Goal: Task Accomplishment & Management: Use online tool/utility

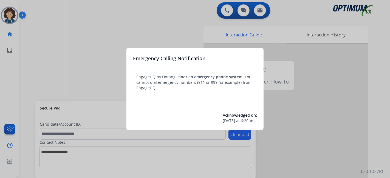
click at [61, 84] on div at bounding box center [195, 89] width 390 height 178
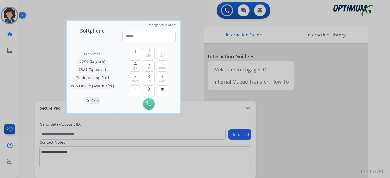
click at [44, 84] on div at bounding box center [195, 89] width 390 height 178
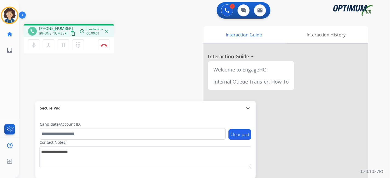
click at [70, 36] on button "content_copy" at bounding box center [73, 33] width 7 height 7
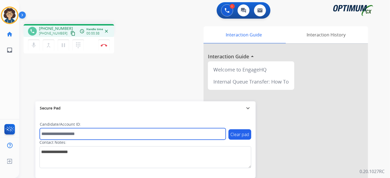
click at [91, 133] on input "text" at bounding box center [133, 134] width 186 height 12
paste input "*******"
type input "*******"
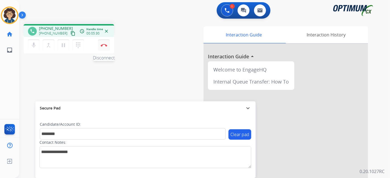
click at [108, 45] on button "Disconnect" at bounding box center [104, 46] width 12 height 12
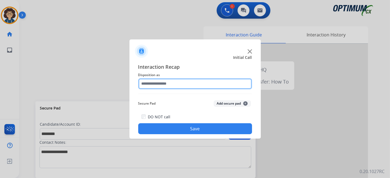
click at [159, 83] on input "text" at bounding box center [195, 83] width 114 height 11
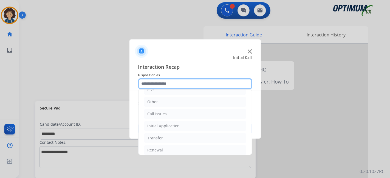
scroll to position [36, 0]
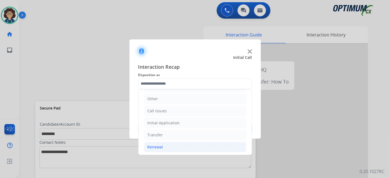
click at [193, 149] on li "Renewal" at bounding box center [195, 147] width 102 height 10
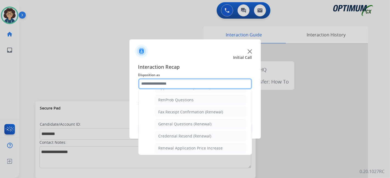
scroll to position [139, 0]
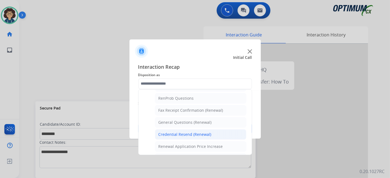
click at [216, 133] on li "Credential Resend (Renewal)" at bounding box center [200, 135] width 91 height 10
type input "**********"
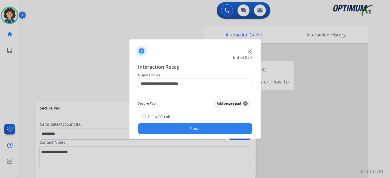
click at [235, 105] on button "Add secure pad +" at bounding box center [232, 103] width 37 height 7
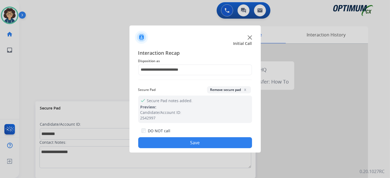
click at [209, 146] on button "Save" at bounding box center [195, 142] width 114 height 11
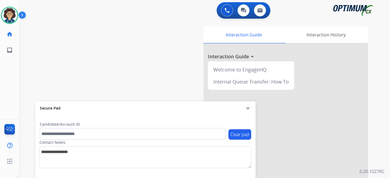
click at [135, 70] on div "swap_horiz Break voice bridge close_fullscreen Connect 3-Way Call merge_type Se…" at bounding box center [198, 134] width 358 height 229
click at [15, 12] on img at bounding box center [9, 15] width 15 height 15
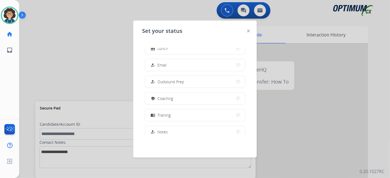
scroll to position [48, 0]
drag, startPoint x: 75, startPoint y: 95, endPoint x: 87, endPoint y: 63, distance: 33.4
click at [77, 91] on div at bounding box center [195, 89] width 390 height 178
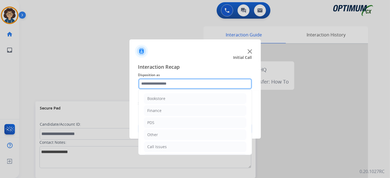
click at [195, 85] on input "text" at bounding box center [195, 83] width 114 height 11
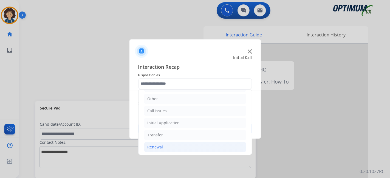
click at [190, 145] on li "Renewal" at bounding box center [195, 147] width 102 height 10
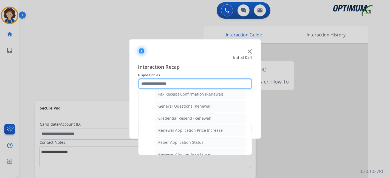
scroll to position [168, 0]
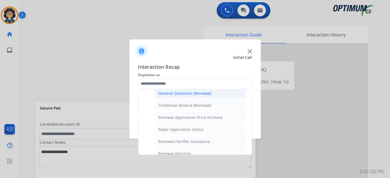
click at [208, 94] on li "General Questions (Renewal)" at bounding box center [200, 93] width 91 height 10
type input "**********"
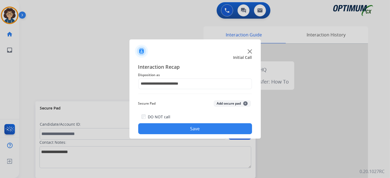
click at [220, 129] on button "Save" at bounding box center [195, 128] width 114 height 11
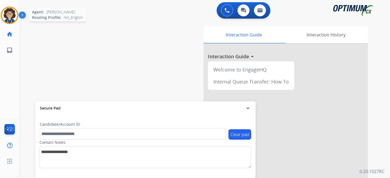
click at [5, 17] on img at bounding box center [9, 15] width 15 height 15
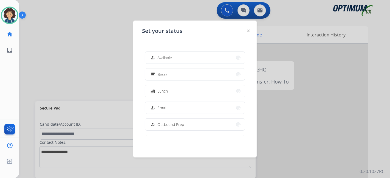
scroll to position [0, 0]
drag, startPoint x: 98, startPoint y: 75, endPoint x: 92, endPoint y: 13, distance: 62.6
click at [97, 75] on div at bounding box center [195, 89] width 390 height 178
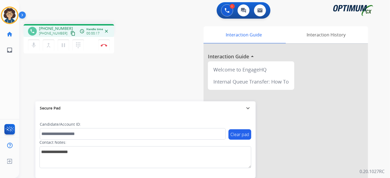
click at [71, 33] on mat-icon "content_copy" at bounding box center [73, 33] width 5 height 5
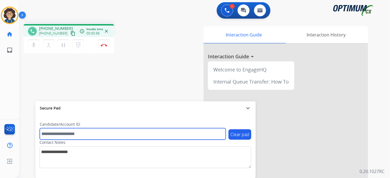
click at [102, 134] on input "text" at bounding box center [133, 134] width 186 height 12
paste input "*******"
type input "*******"
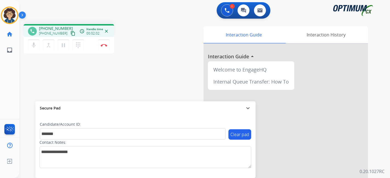
click at [168, 92] on div "Interaction Guide Interaction History Interaction Guide arrow_drop_up Welcome t…" at bounding box center [266, 137] width 204 height 222
click at [66, 48] on button "pause Hold" at bounding box center [64, 46] width 12 height 12
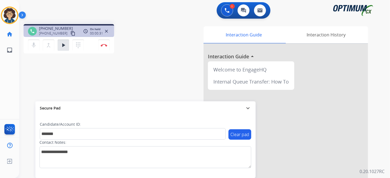
click at [27, 82] on div "phone [PHONE_NUMBER] [PHONE_NUMBER] content_copy access_time Call metrics Queue…" at bounding box center [198, 134] width 358 height 229
click at [66, 50] on button "play_arrow Hold" at bounding box center [64, 46] width 12 height 12
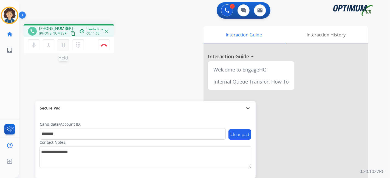
click at [64, 45] on mat-icon "pause" at bounding box center [63, 45] width 7 height 7
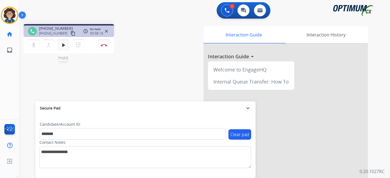
click at [63, 45] on mat-icon "play_arrow" at bounding box center [63, 45] width 7 height 7
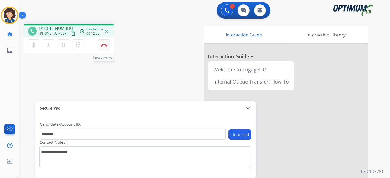
click at [108, 46] on button "Disconnect" at bounding box center [104, 46] width 12 height 12
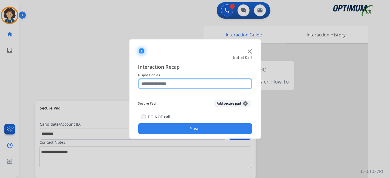
click at [192, 82] on input "text" at bounding box center [195, 83] width 114 height 11
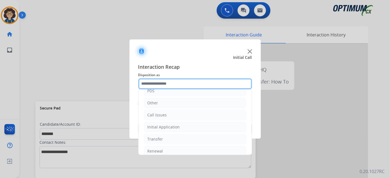
scroll to position [36, 0]
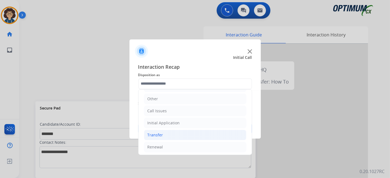
click at [221, 134] on li "Transfer" at bounding box center [195, 135] width 102 height 10
click at [213, 125] on li "Initial Application" at bounding box center [195, 123] width 102 height 10
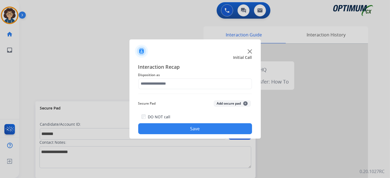
drag, startPoint x: 251, startPoint y: 99, endPoint x: 251, endPoint y: 107, distance: 8.0
click at [251, 107] on div "Secure Pad Add secure pad +" at bounding box center [195, 103] width 114 height 11
click at [237, 105] on button "Add secure pad +" at bounding box center [232, 103] width 37 height 7
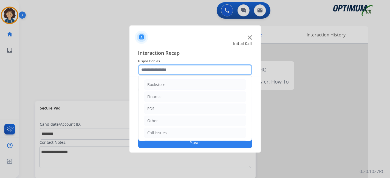
click at [229, 71] on input "text" at bounding box center [195, 69] width 114 height 11
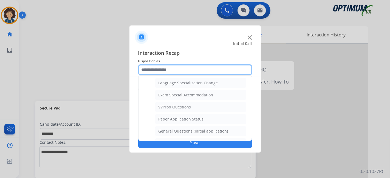
scroll to position [280, 0]
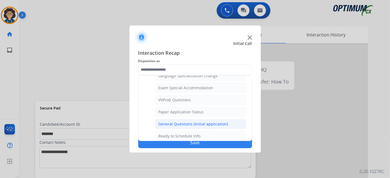
click at [237, 121] on li "General Questions (Initial application)" at bounding box center [200, 124] width 91 height 10
type input "**********"
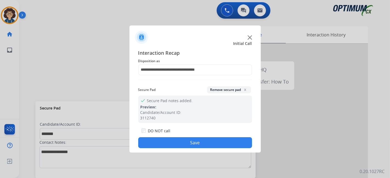
click at [191, 139] on button "Save" at bounding box center [195, 142] width 114 height 11
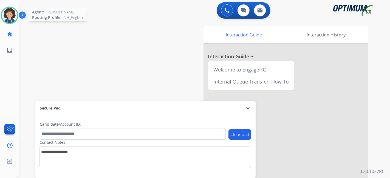
click at [13, 16] on img at bounding box center [9, 15] width 15 height 15
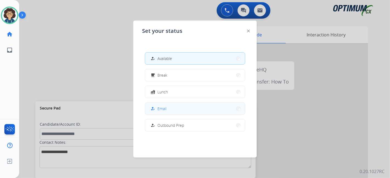
click at [187, 109] on button "how_to_reg Email" at bounding box center [195, 109] width 100 height 12
